Goal: Information Seeking & Learning: Understand process/instructions

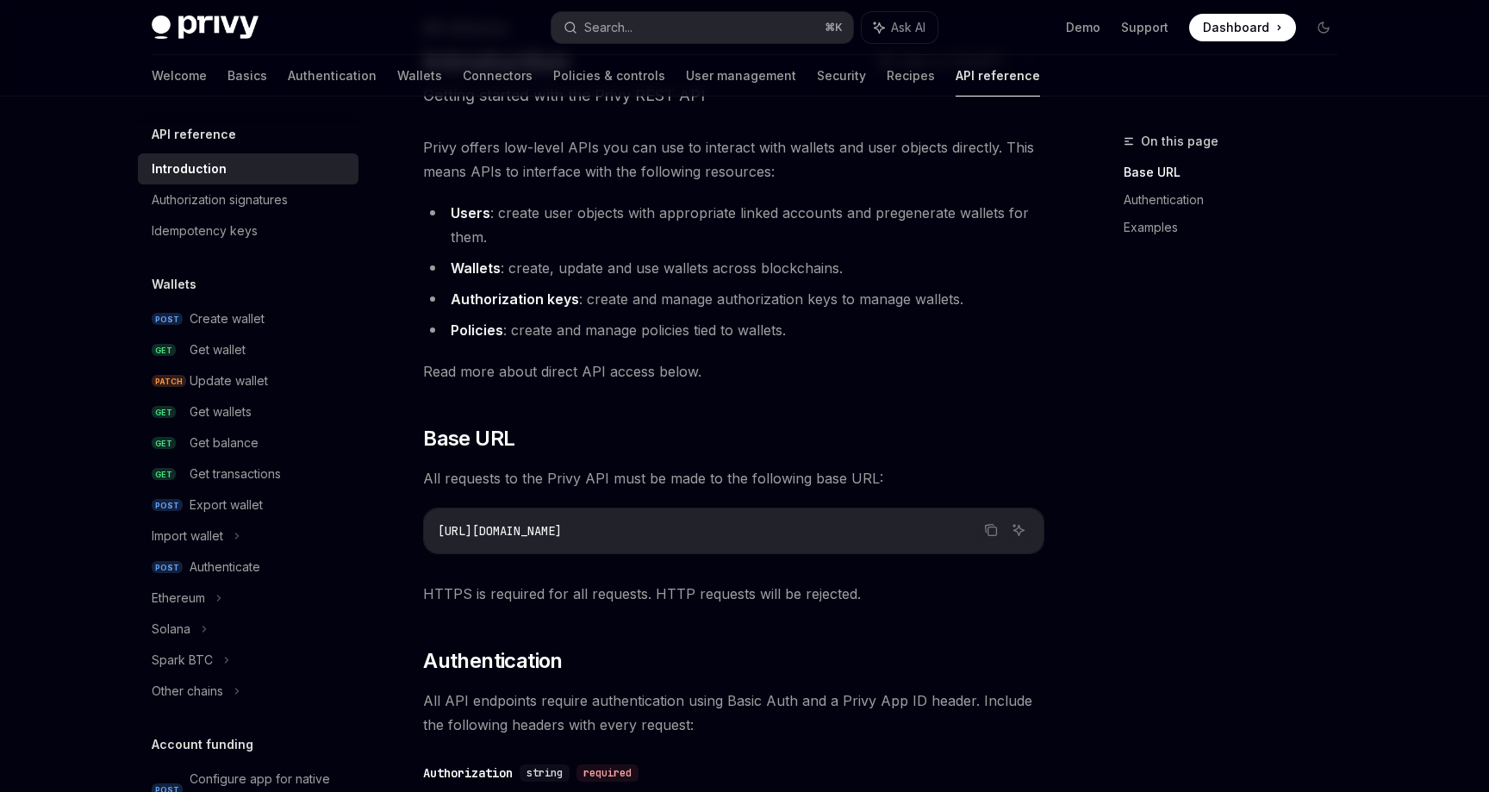
scroll to position [110, 0]
click at [177, 651] on div "Spark BTC" at bounding box center [182, 660] width 61 height 21
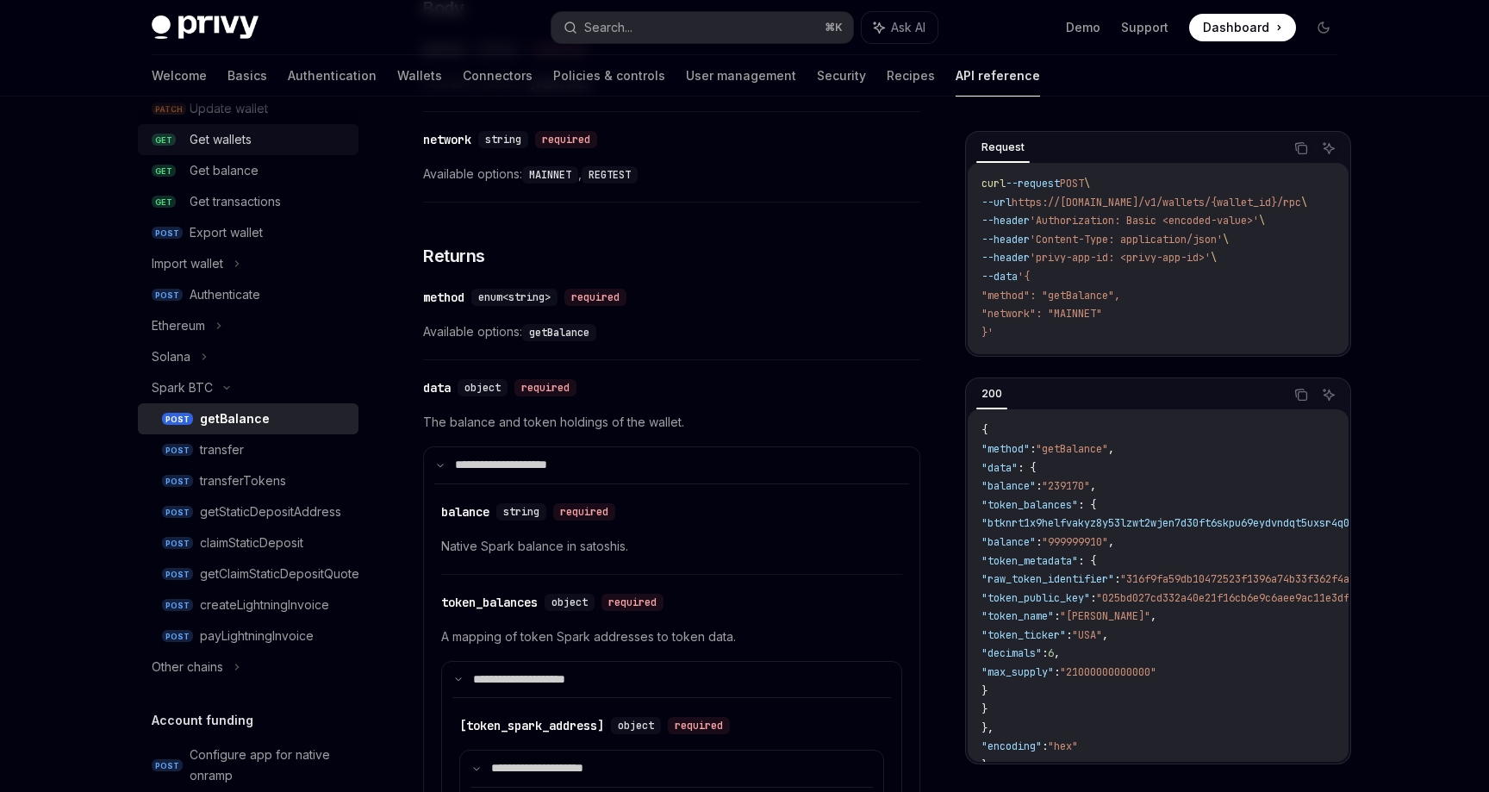
scroll to position [360, 0]
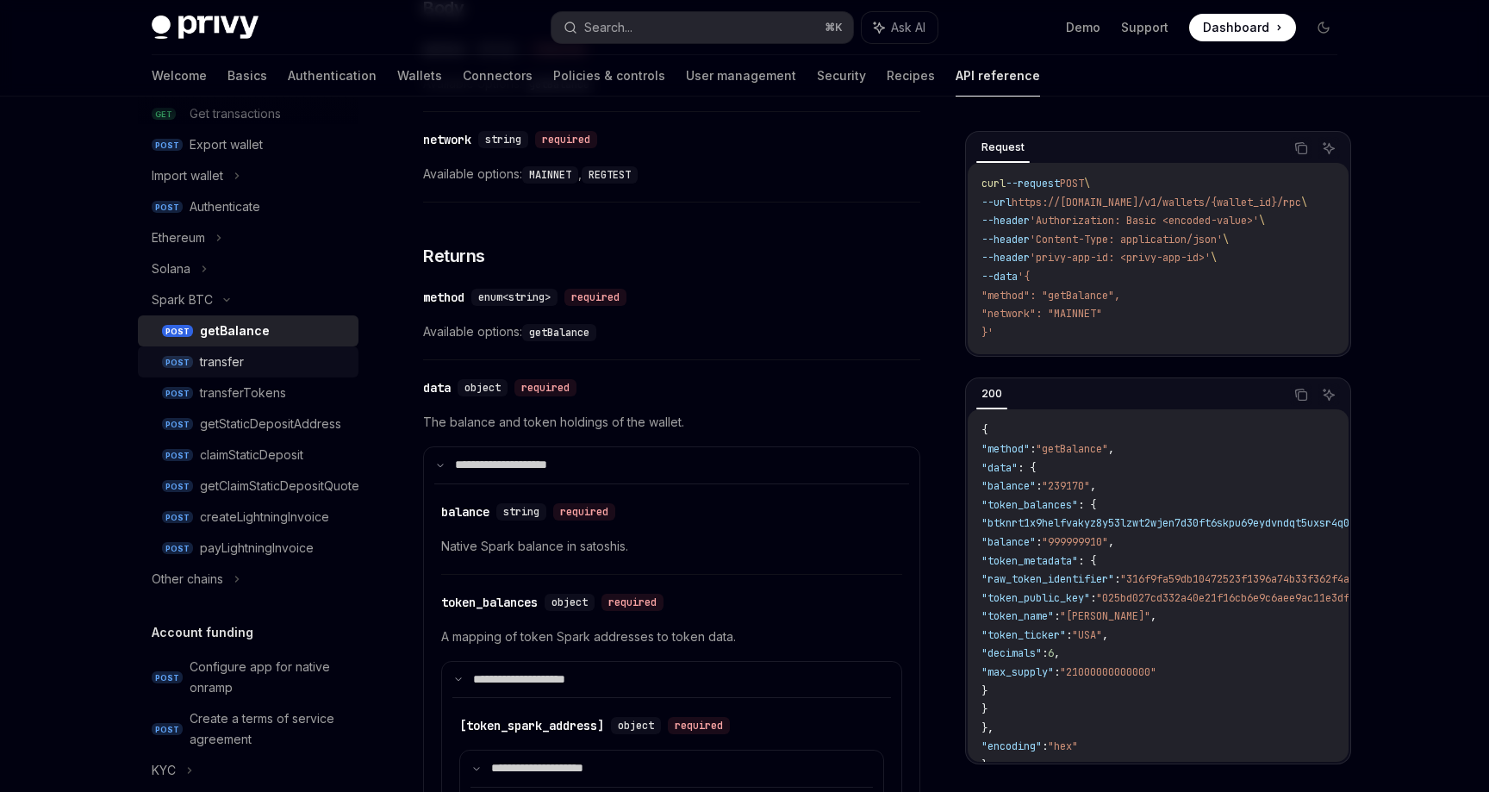
click at [246, 365] on div "transfer" at bounding box center [274, 362] width 148 height 21
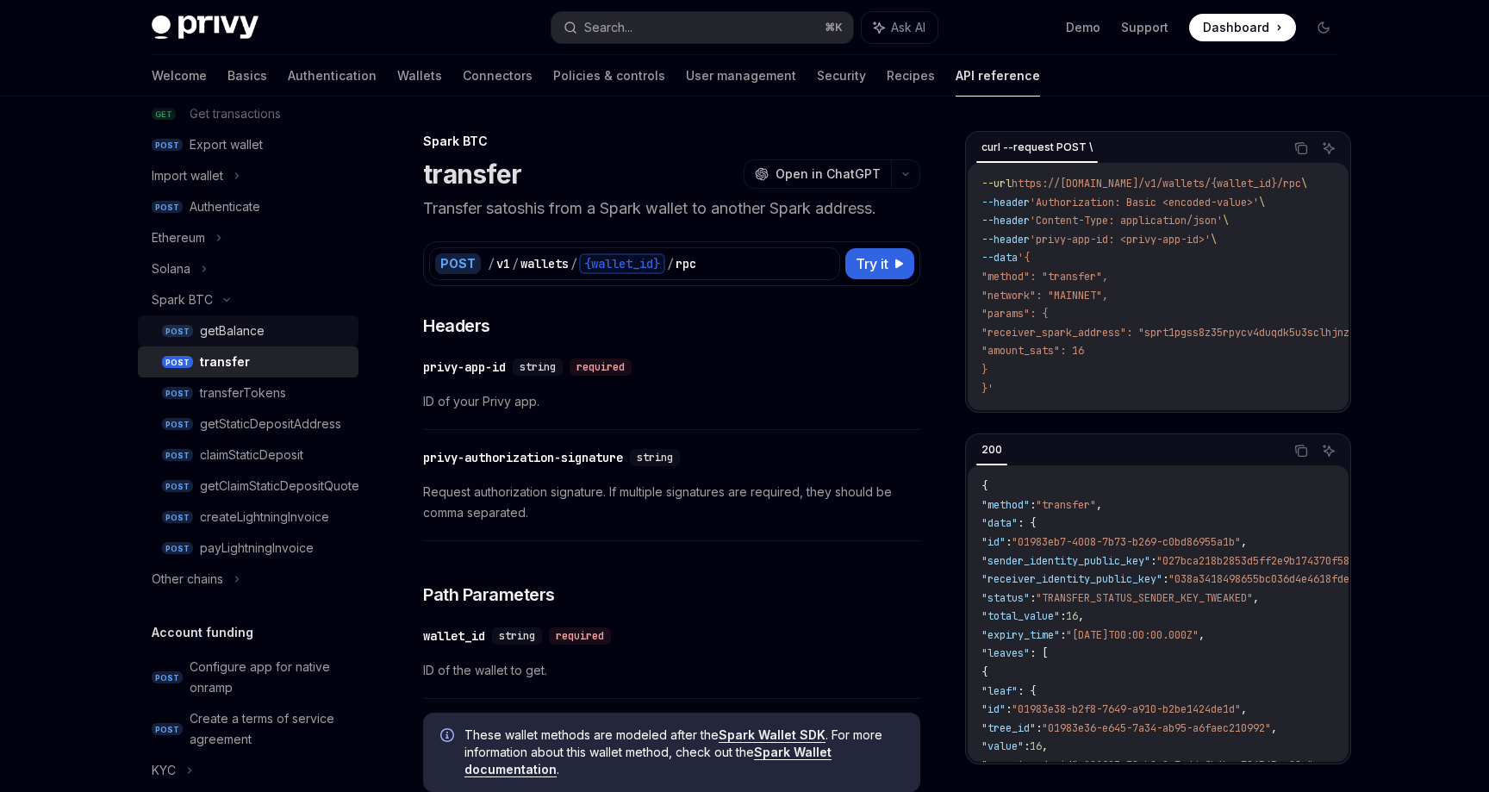
click at [258, 330] on div "getBalance" at bounding box center [232, 331] width 65 height 21
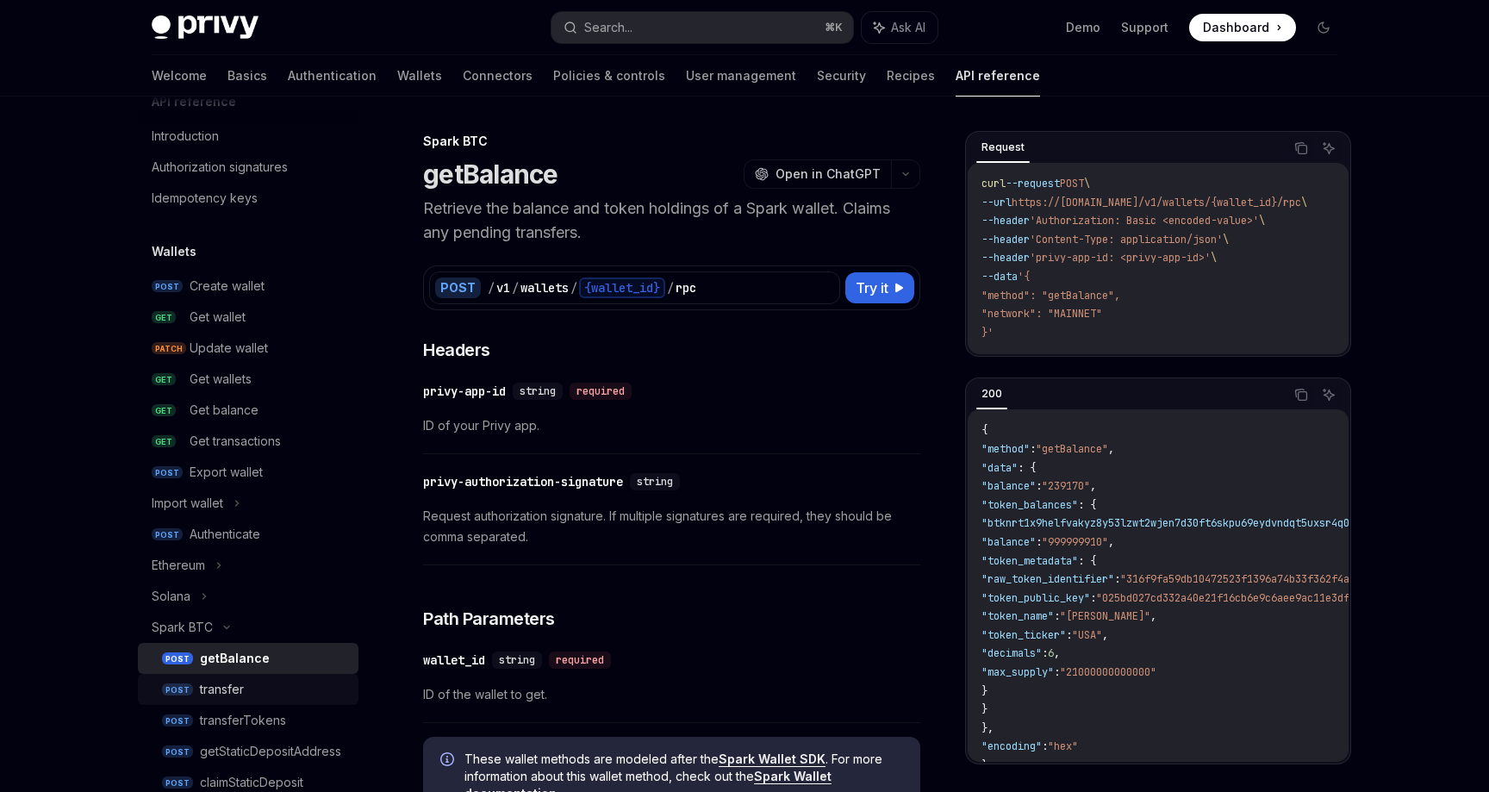
scroll to position [31, 0]
click at [273, 285] on div "Create wallet" at bounding box center [269, 288] width 159 height 21
type textarea "*"
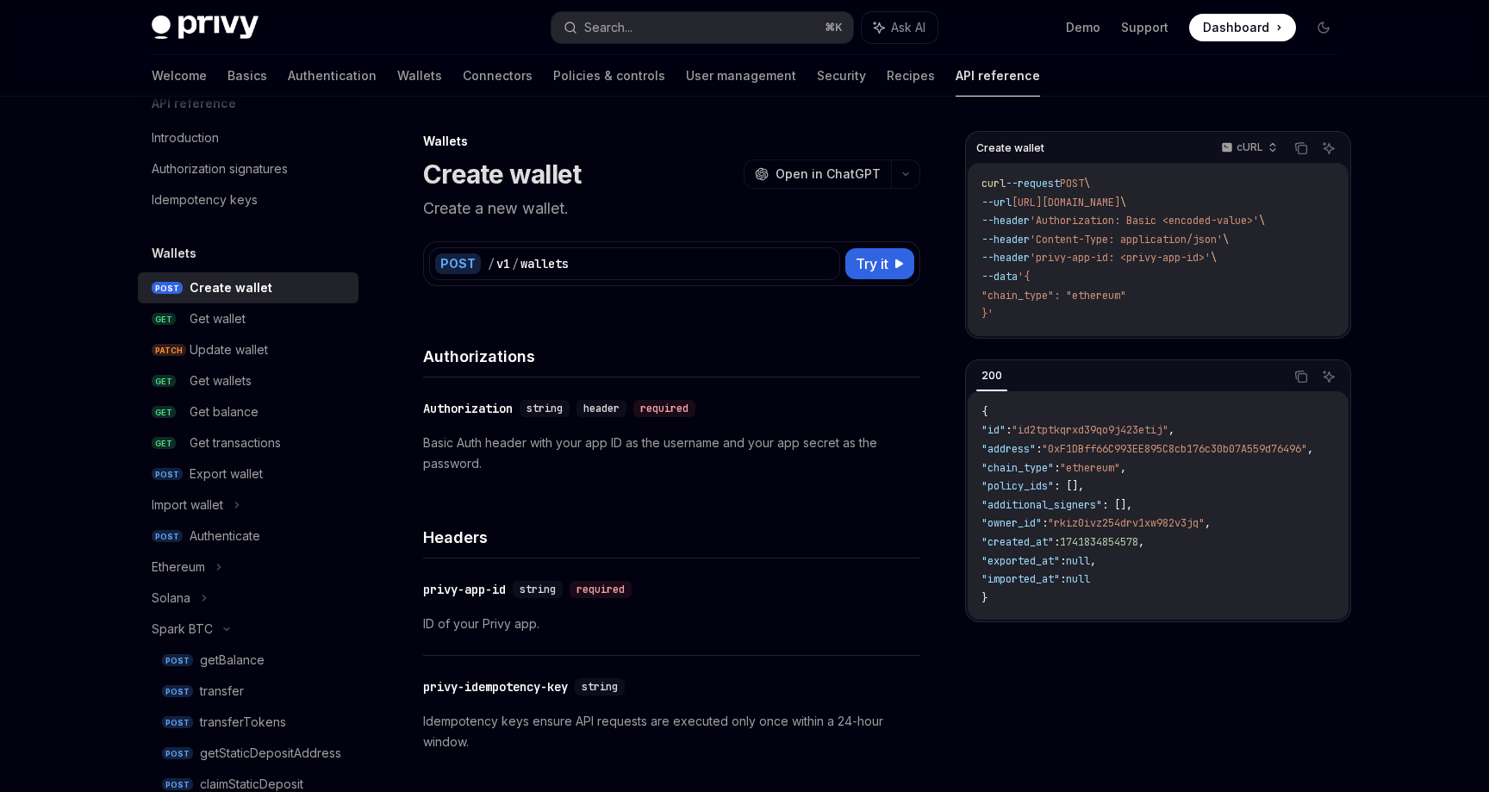
scroll to position [97, 0]
